Goal: Transaction & Acquisition: Download file/media

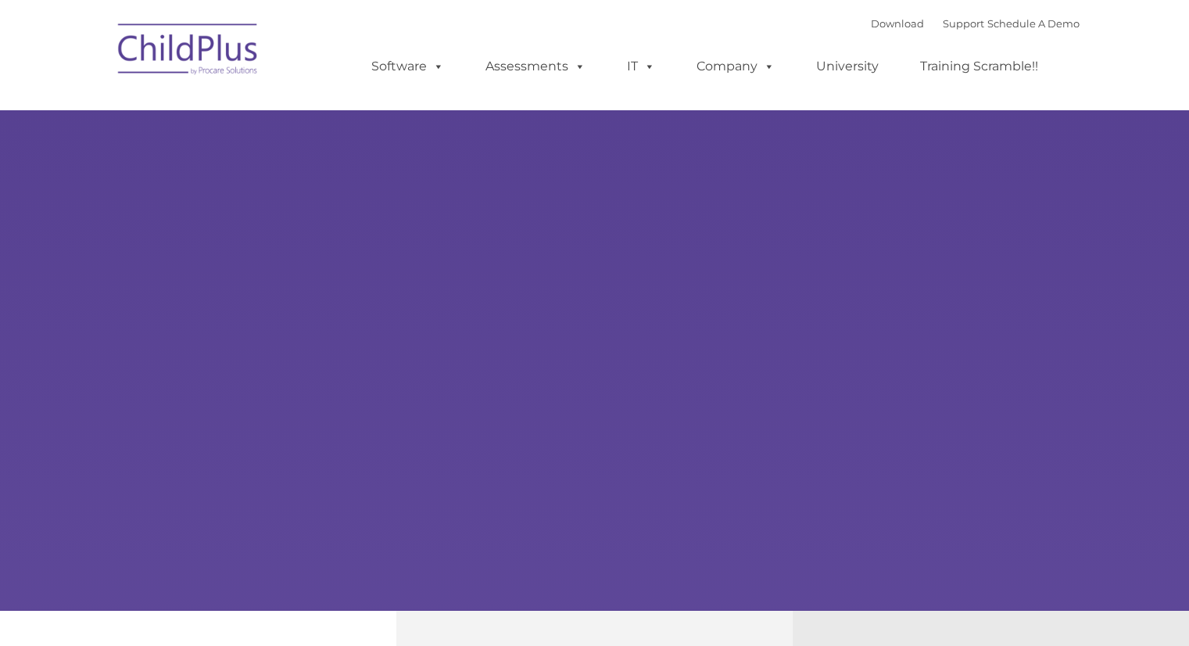
type input ""
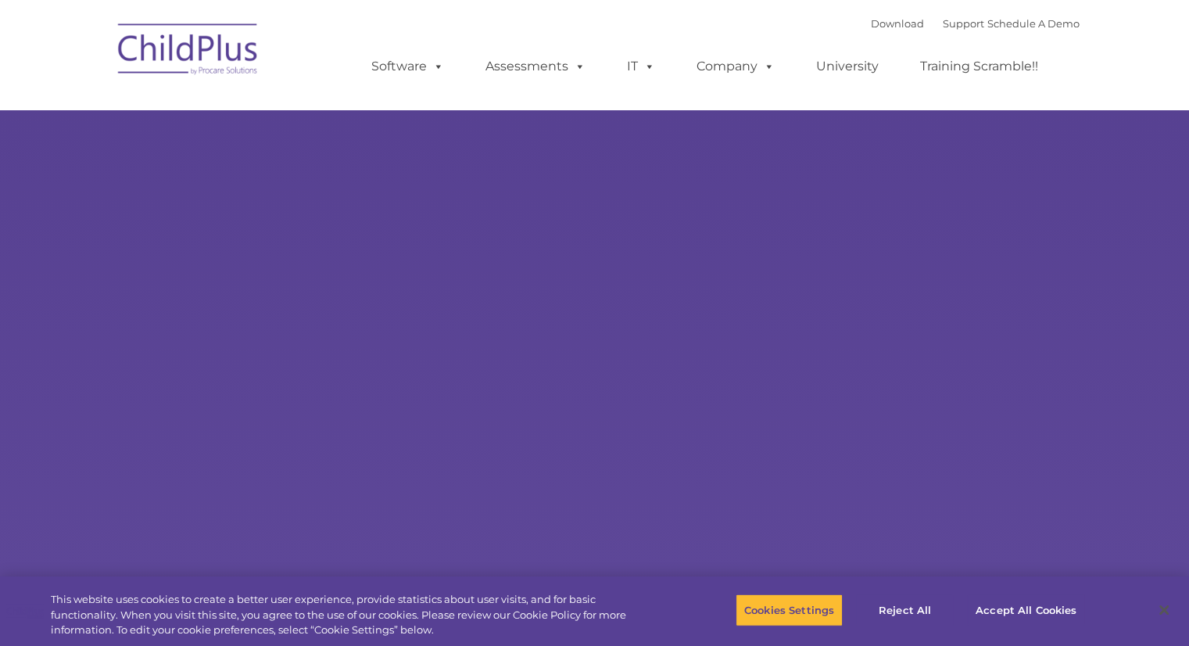
select select "MEDIUM"
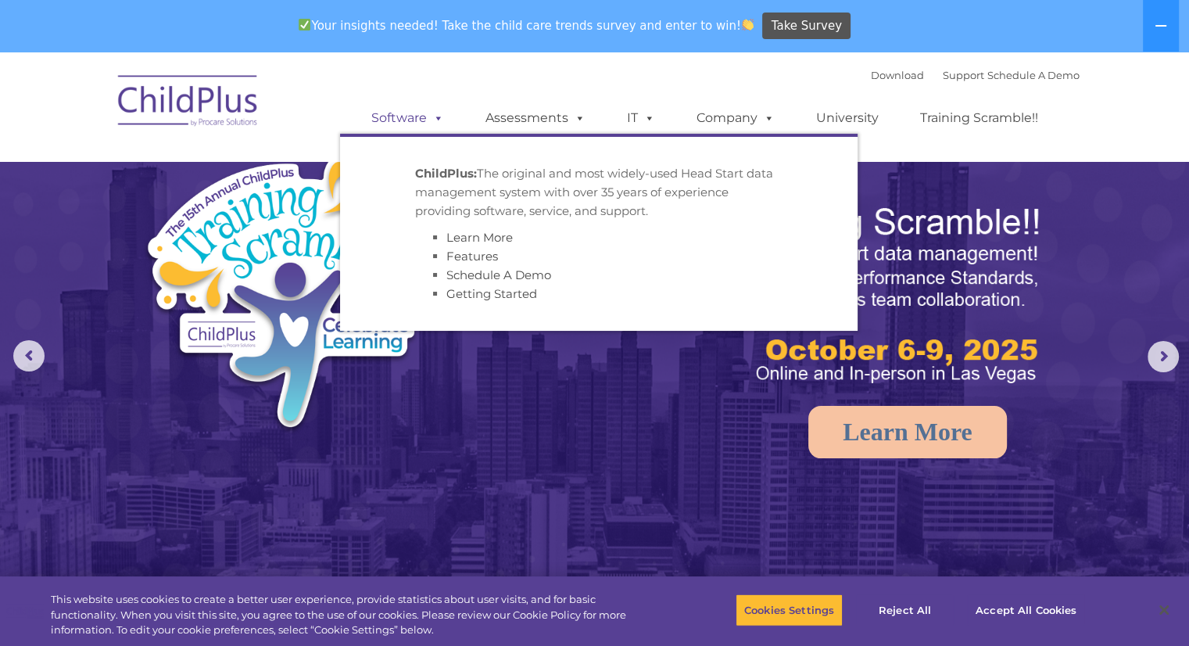
click at [402, 117] on link "Software" at bounding box center [408, 117] width 104 height 31
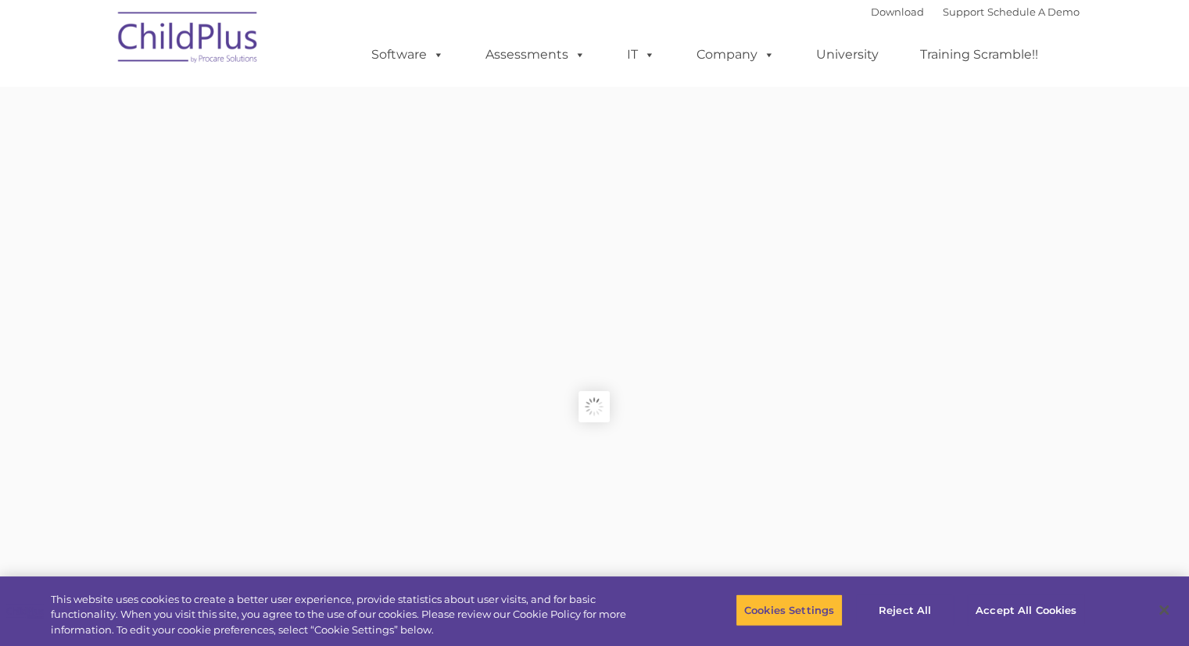
type input ""
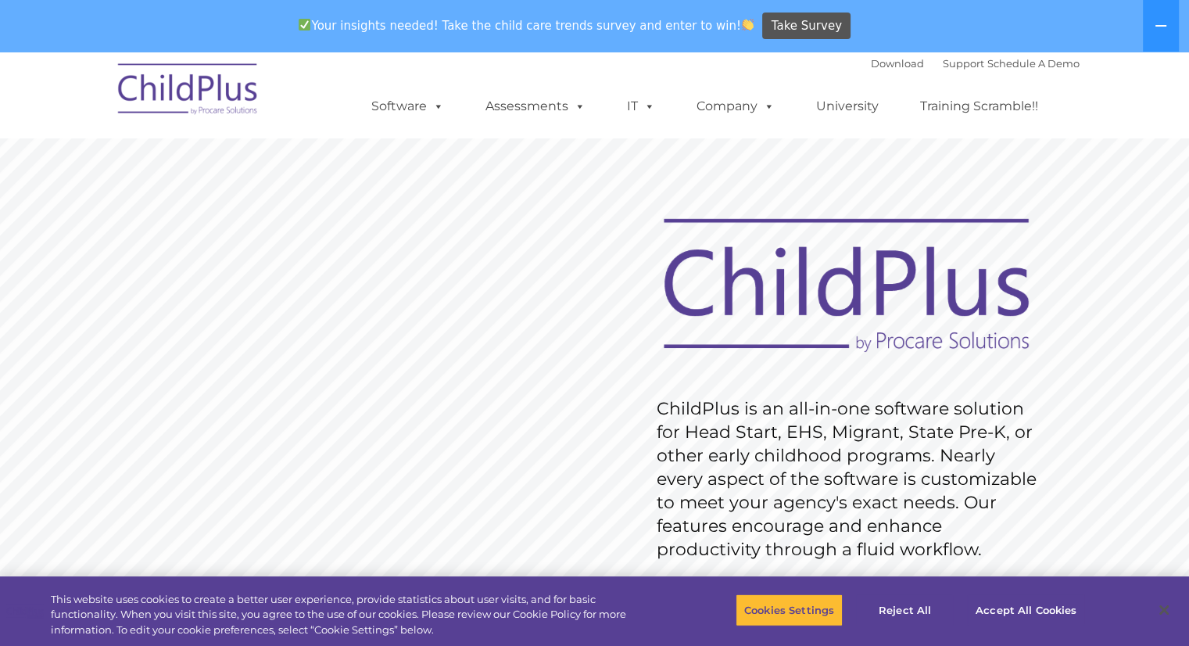
click at [889, 77] on ul "Software ChildPlus: The original and most widely-used Head Start data managemen…" at bounding box center [709, 106] width 739 height 63
click at [881, 66] on link "Download" at bounding box center [897, 63] width 53 height 13
